Goal: Navigation & Orientation: Find specific page/section

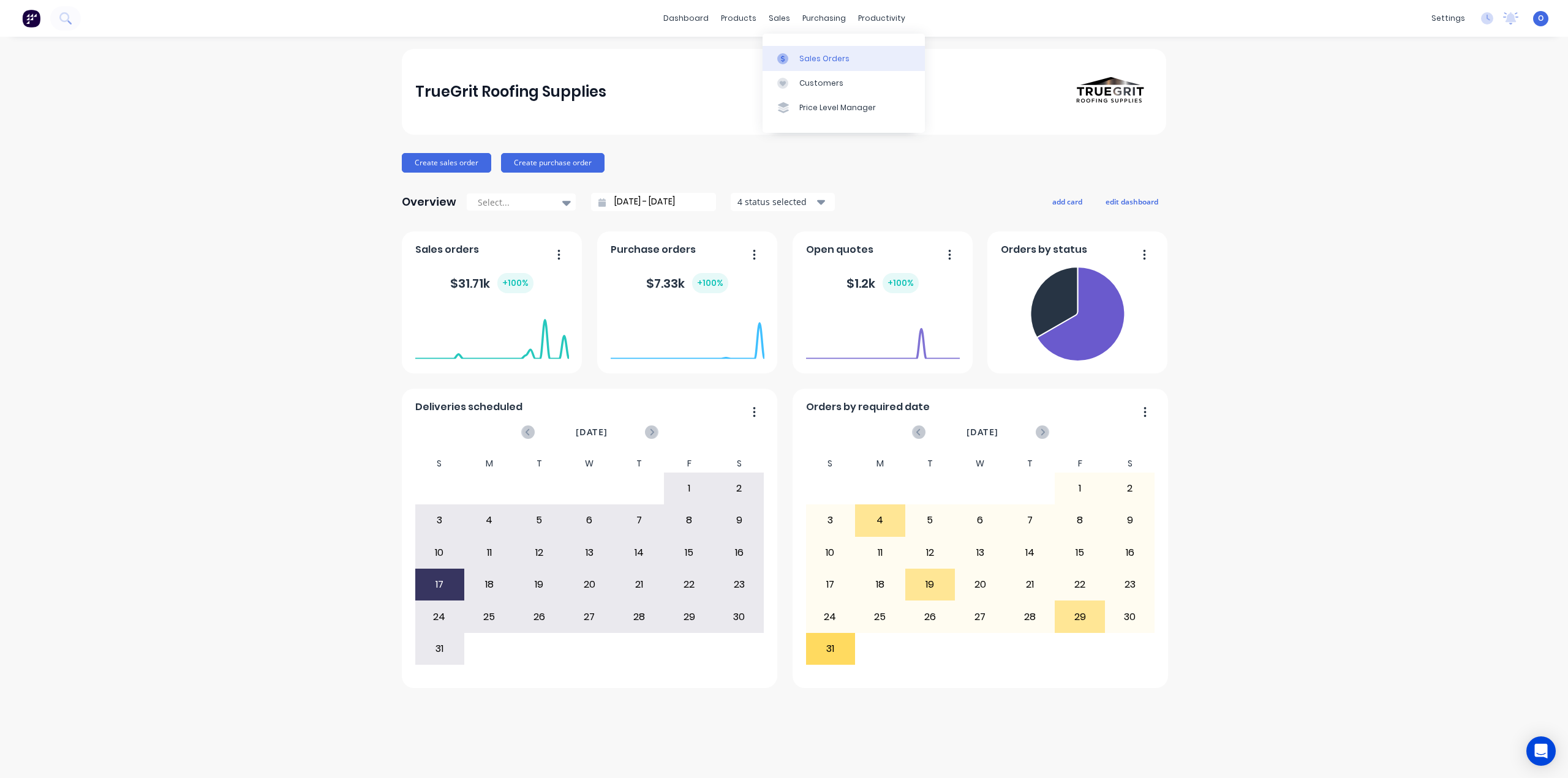
click at [823, 59] on div "Sales Orders" at bounding box center [824, 58] width 50 height 11
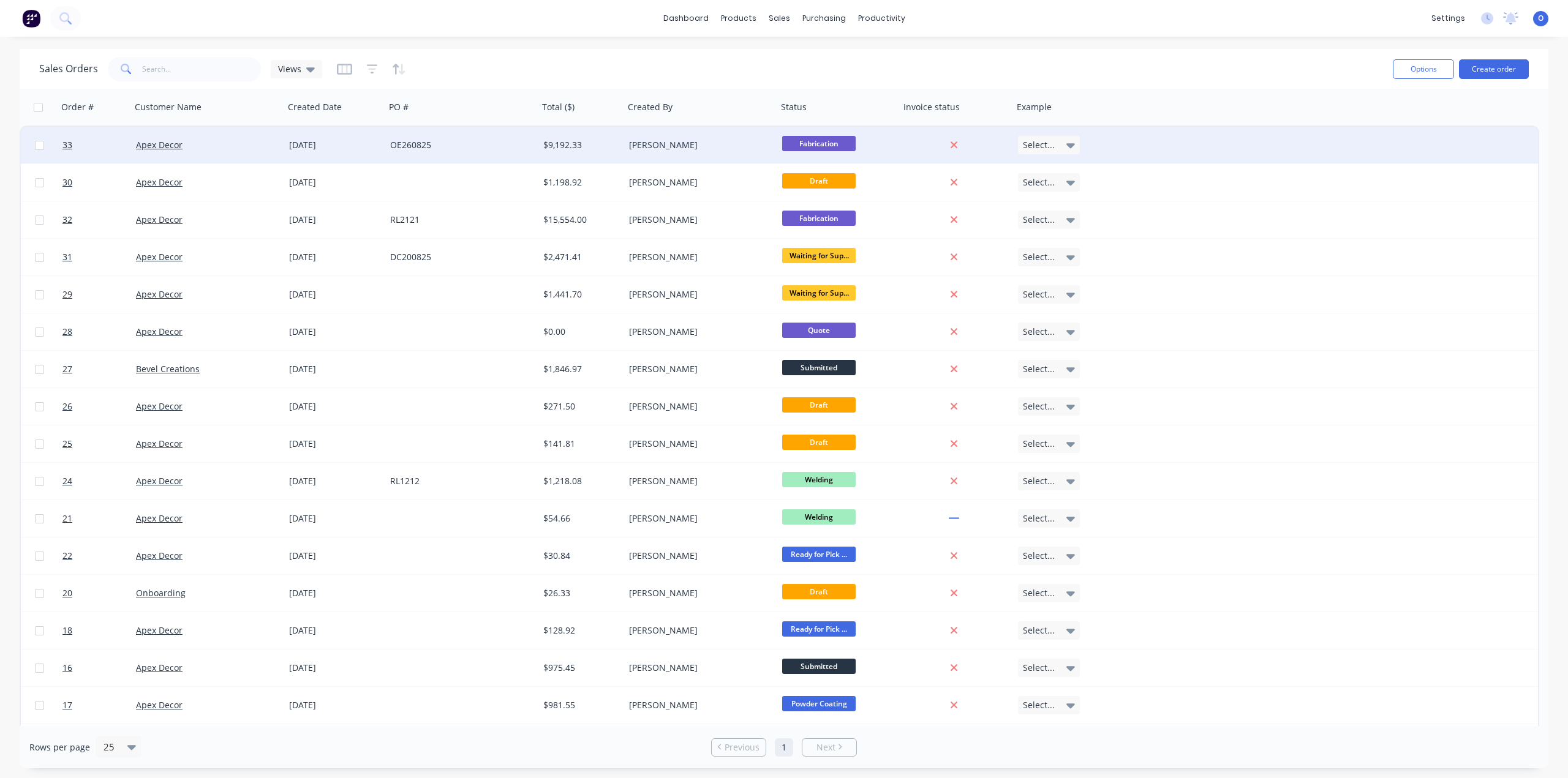
click at [689, 149] on div "[PERSON_NAME]" at bounding box center [697, 145] width 136 height 13
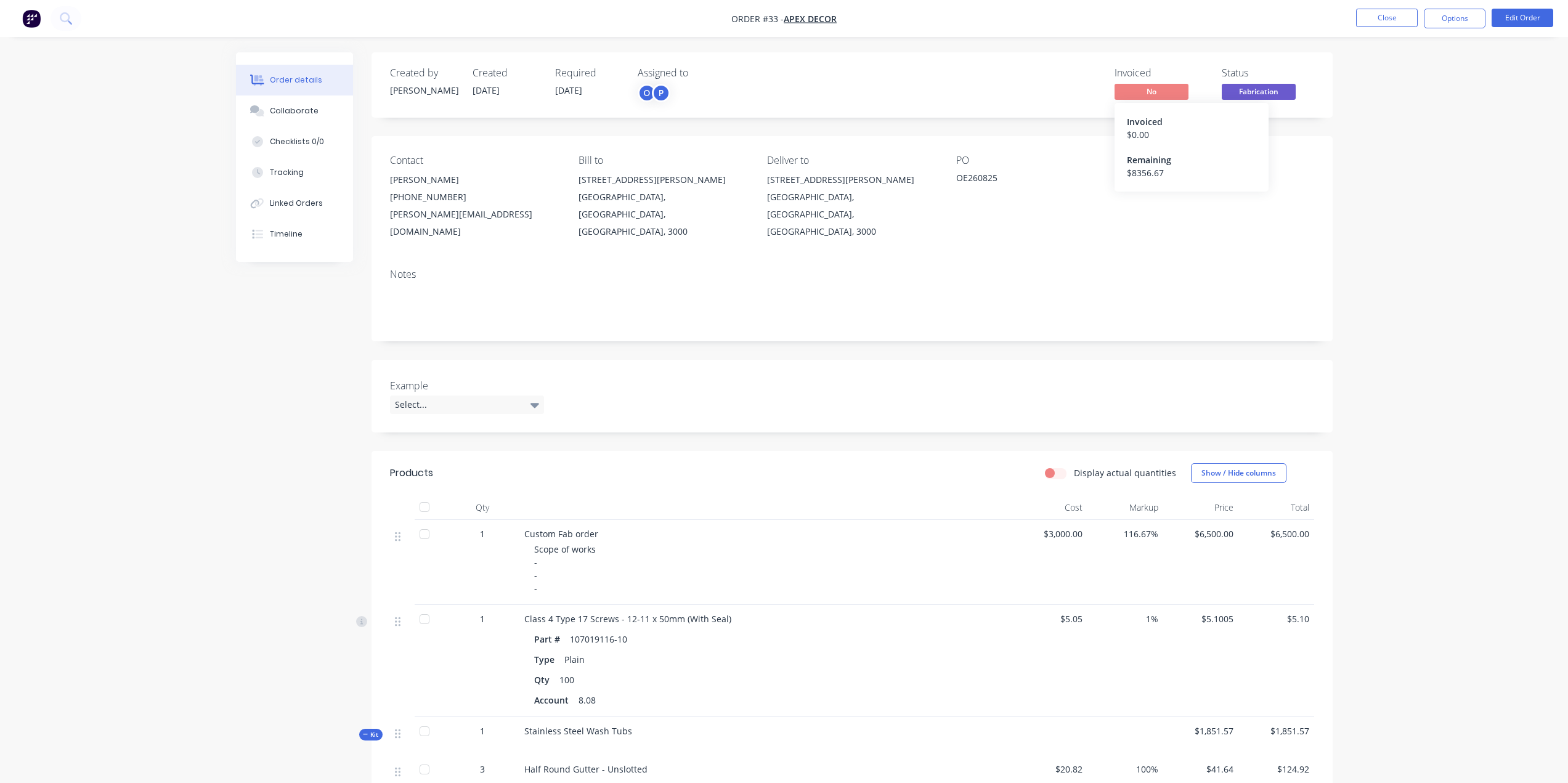
click at [1167, 93] on span "No" at bounding box center [1152, 91] width 74 height 16
click at [1241, 92] on span "Fabrication" at bounding box center [1259, 91] width 74 height 16
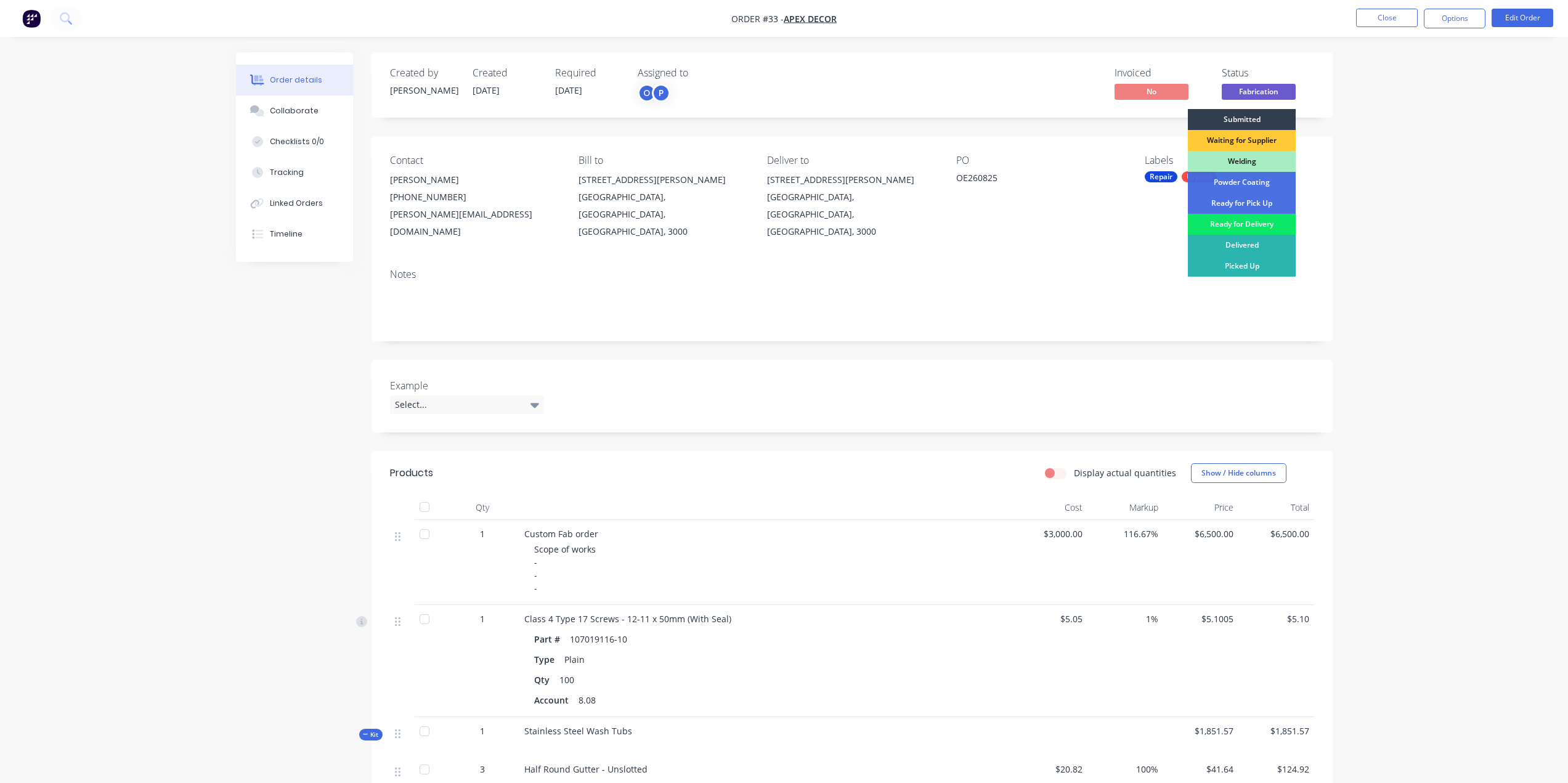
click at [1437, 147] on div "Order details Collaborate Checklists 0/0 Tracking Linked Orders Timeline Order …" at bounding box center [784, 724] width 1568 height 1447
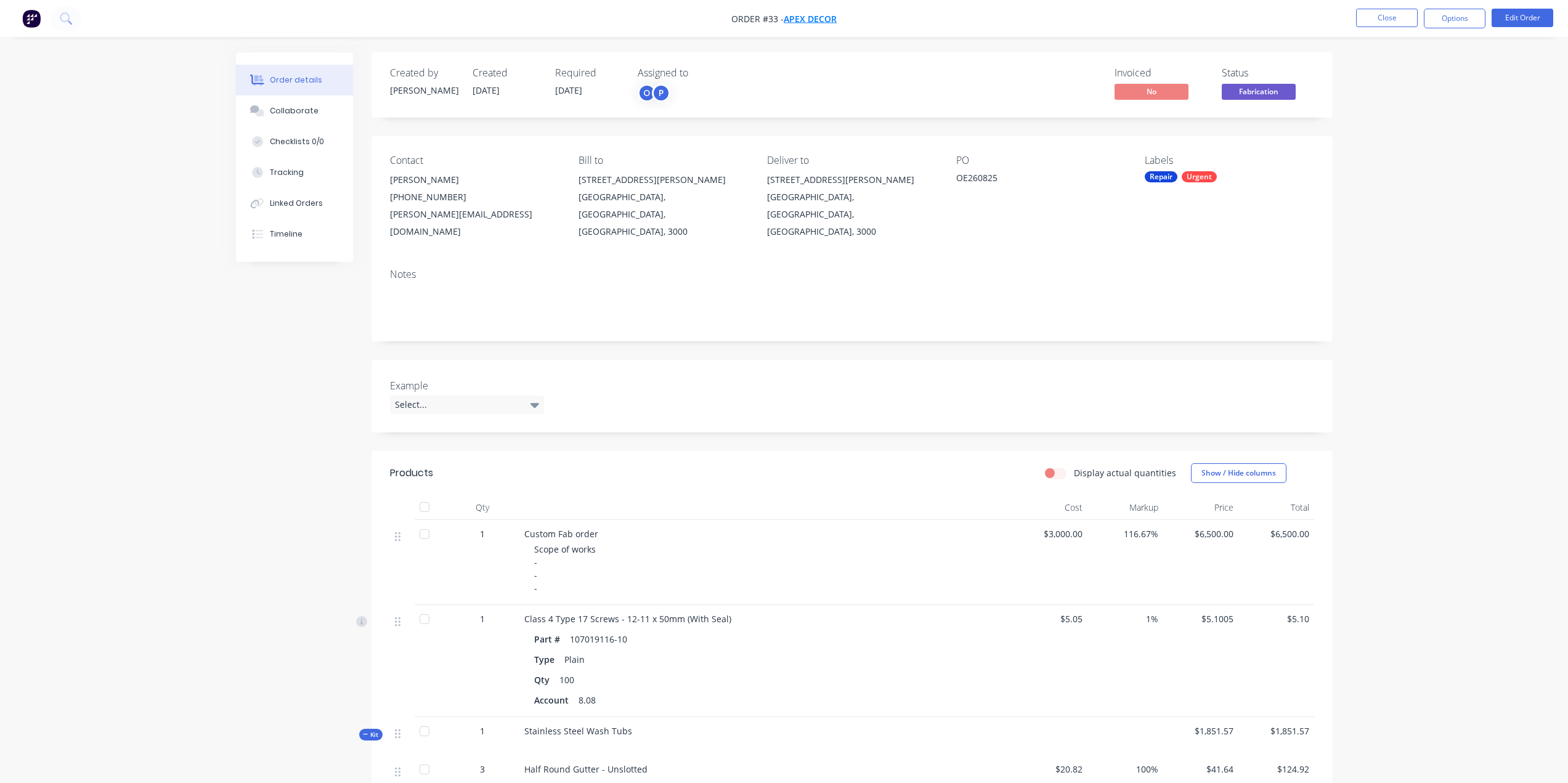
click at [806, 23] on span "Apex Decor" at bounding box center [810, 19] width 53 height 12
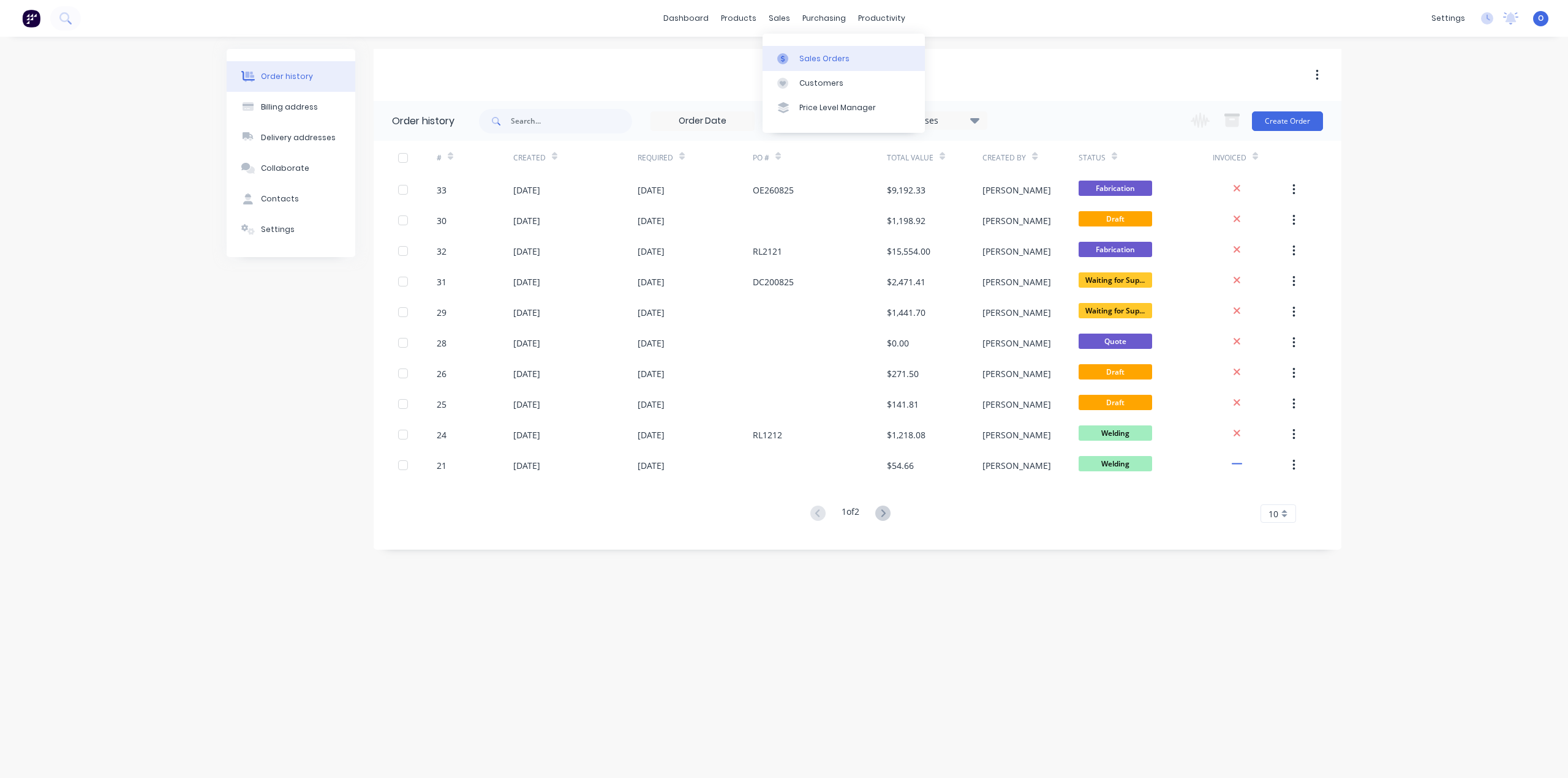
click at [808, 53] on div "Sales Orders" at bounding box center [824, 58] width 50 height 11
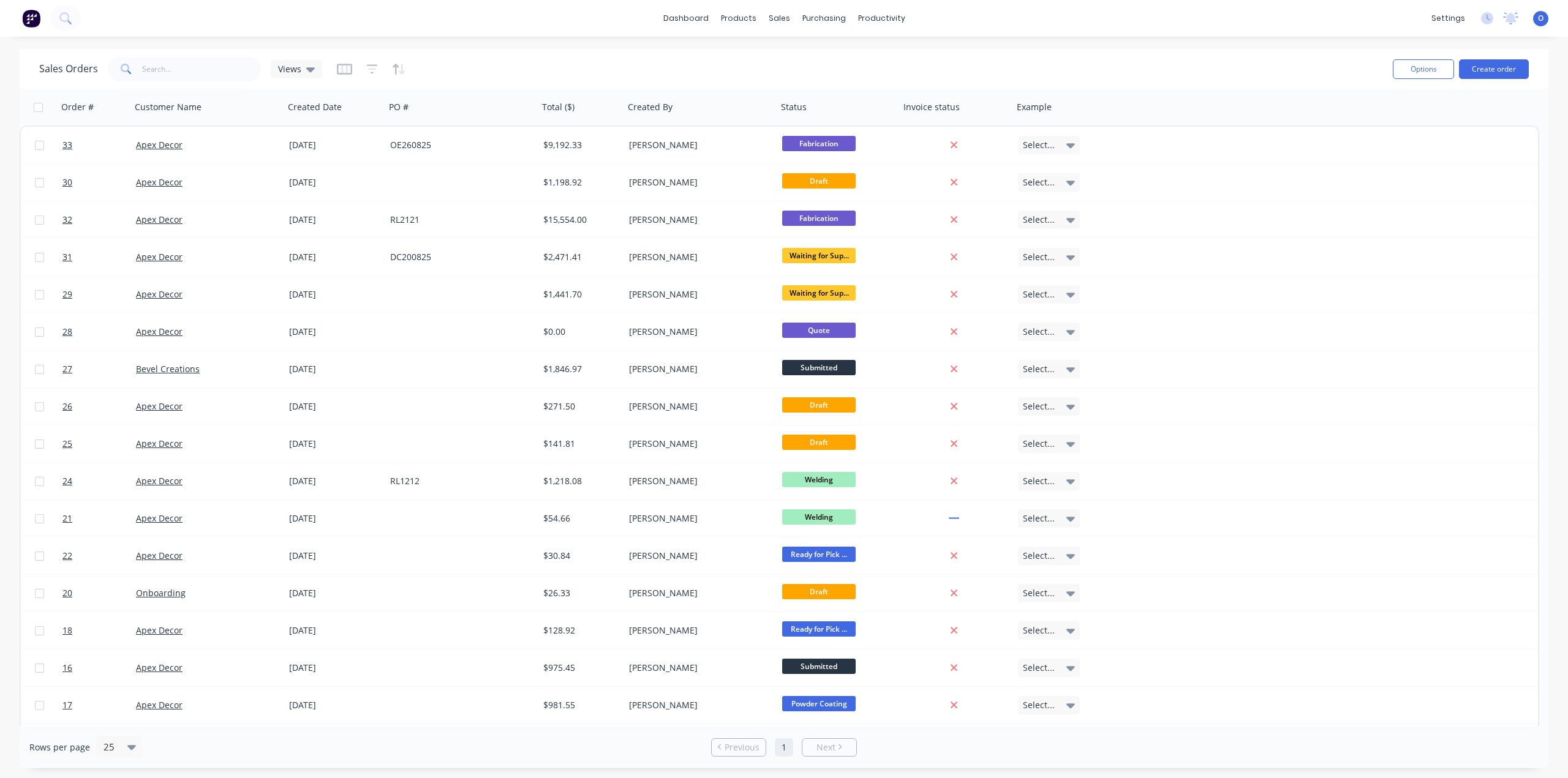
click at [802, 78] on div "Sales Orders Views" at bounding box center [711, 69] width 1344 height 30
click at [691, 67] on div "Sales Orders Views" at bounding box center [711, 69] width 1344 height 30
click at [694, 24] on link "dashboard" at bounding box center [686, 18] width 58 height 18
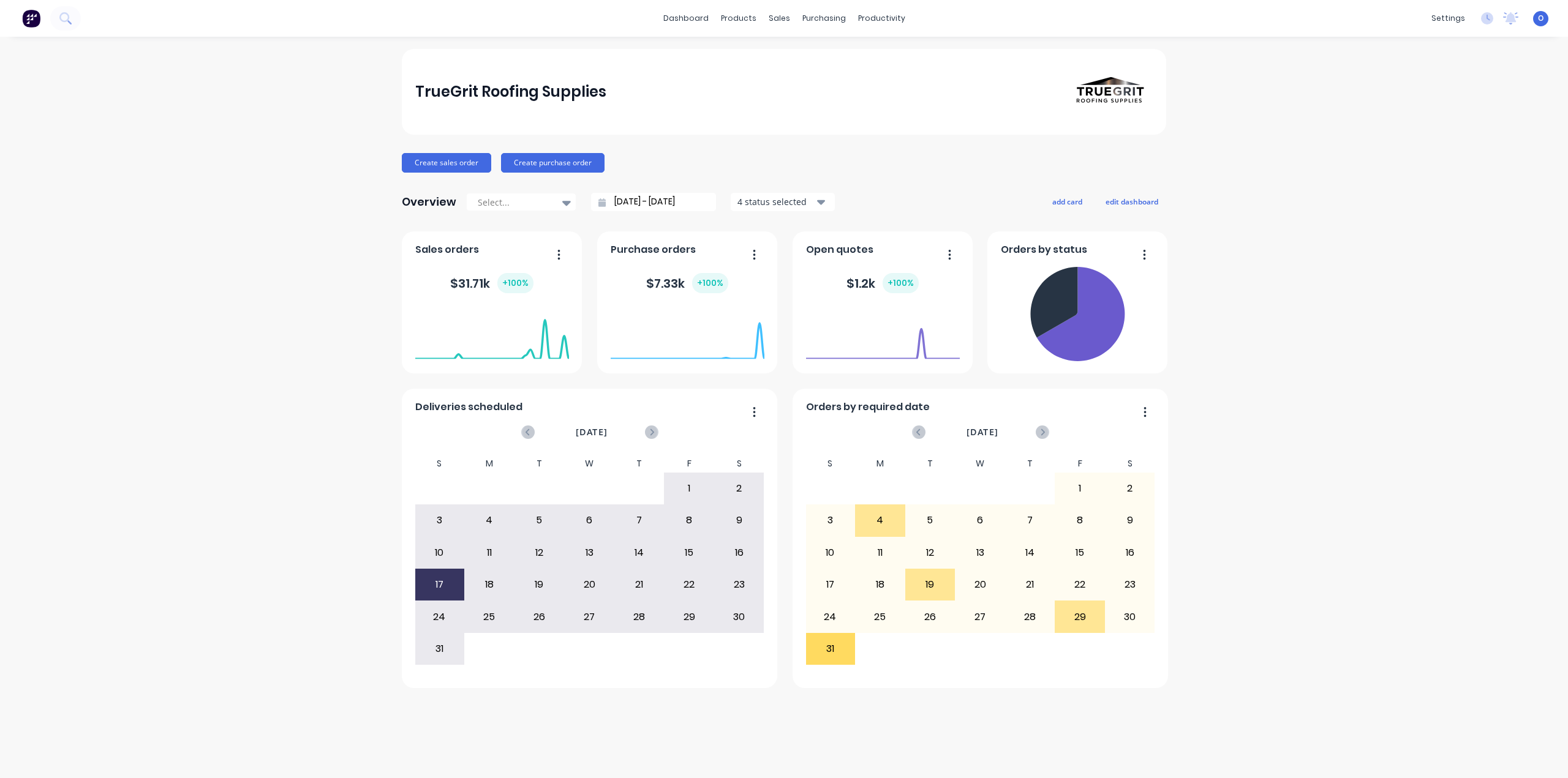
click at [769, 141] on div "TrueGrit Roofing Supplies Create sales order Create purchase order Overview Sel…" at bounding box center [784, 368] width 764 height 639
